Goal: Task Accomplishment & Management: Complete application form

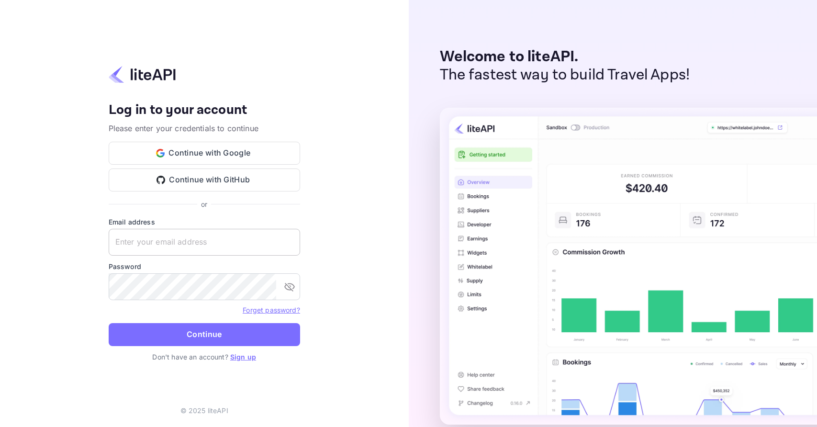
click at [166, 235] on input "text" at bounding box center [204, 242] width 191 height 27
click at [189, 242] on input "text" at bounding box center [204, 242] width 191 height 27
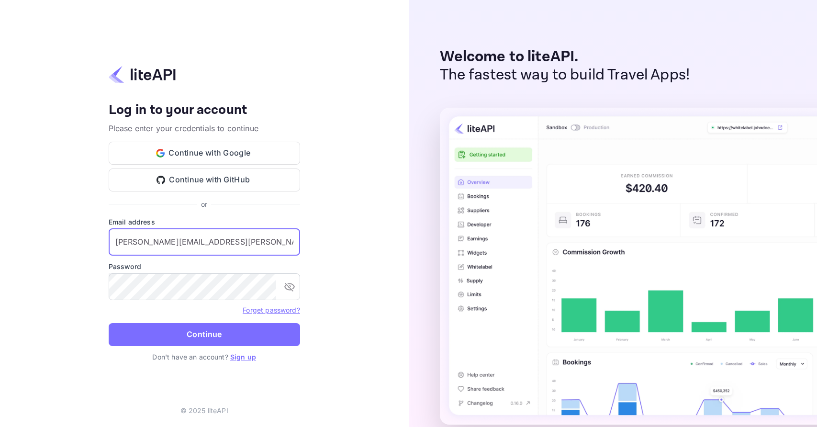
type input "[PERSON_NAME][EMAIL_ADDRESS][PERSON_NAME][DOMAIN_NAME]"
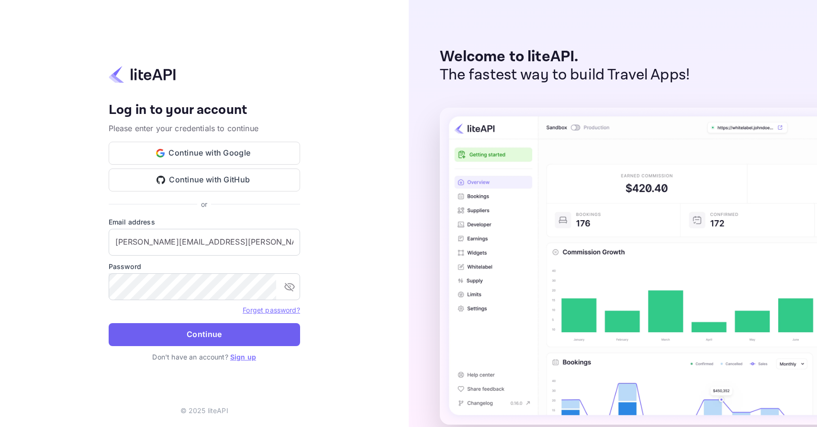
drag, startPoint x: 396, startPoint y: 304, endPoint x: 294, endPoint y: 335, distance: 106.7
click at [396, 304] on div "Your account has been created successfully, a confirmation link has been sent t…" at bounding box center [204, 213] width 409 height 427
drag, startPoint x: 216, startPoint y: 337, endPoint x: 292, endPoint y: 333, distance: 76.2
click at [216, 337] on button "Continue" at bounding box center [204, 334] width 191 height 23
